Goal: Navigation & Orientation: Find specific page/section

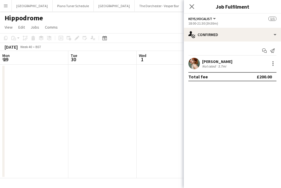
scroll to position [0, 166]
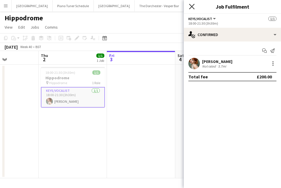
click at [189, 5] on icon "Close pop-in" at bounding box center [191, 6] width 5 height 5
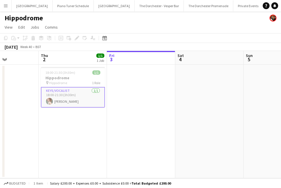
click at [9, 4] on button "Menu" at bounding box center [5, 5] width 11 height 11
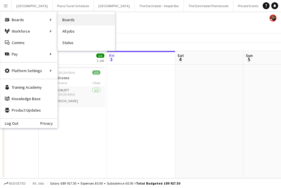
click at [69, 19] on link "Boards" at bounding box center [86, 19] width 57 height 11
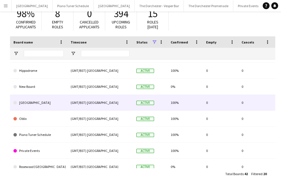
scroll to position [76, 0]
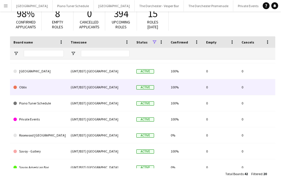
click at [58, 87] on link "Oblix" at bounding box center [38, 87] width 50 height 16
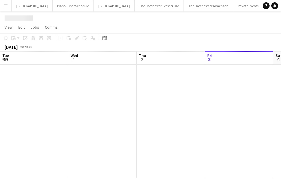
scroll to position [0, 37]
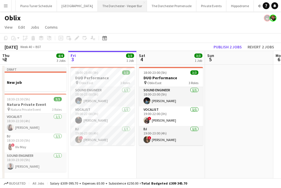
click at [104, 8] on button "The Dorchester - Vesper Bar Close" at bounding box center [122, 5] width 49 height 11
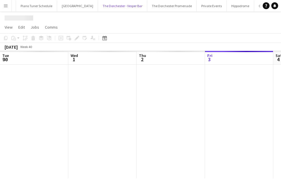
scroll to position [0, 136]
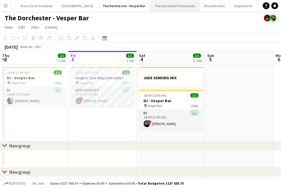
click at [168, 7] on button "The Dorchester Promenade Close" at bounding box center [174, 5] width 49 height 11
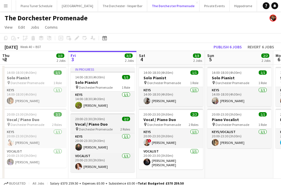
scroll to position [7, 0]
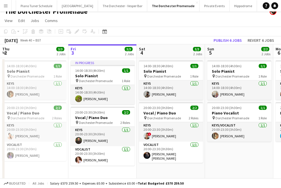
click at [6, 4] on app-icon "Menu" at bounding box center [5, 5] width 5 height 5
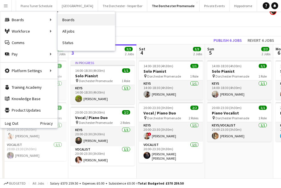
click at [69, 20] on link "Boards" at bounding box center [86, 19] width 57 height 11
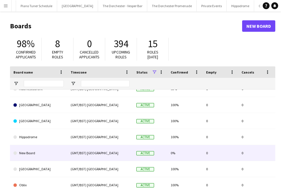
scroll to position [12, 0]
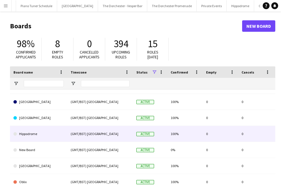
click at [57, 134] on link "Hippodrome" at bounding box center [38, 134] width 50 height 16
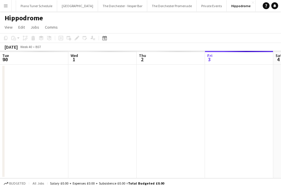
scroll to position [0, 136]
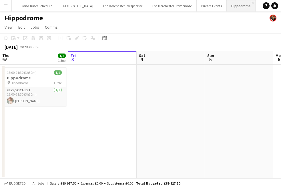
click at [252, 3] on app-icon "Close" at bounding box center [253, 2] width 2 height 2
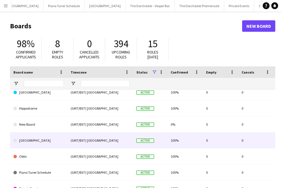
click at [113, 141] on div "(GMT/BST) [GEOGRAPHIC_DATA]" at bounding box center [100, 140] width 66 height 16
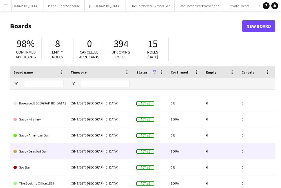
scroll to position [142, 0]
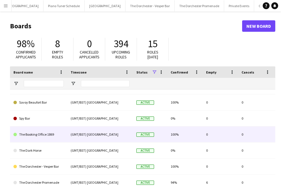
click at [61, 138] on link "The Booking Office 1869" at bounding box center [38, 134] width 50 height 16
